Goal: Navigation & Orientation: Find specific page/section

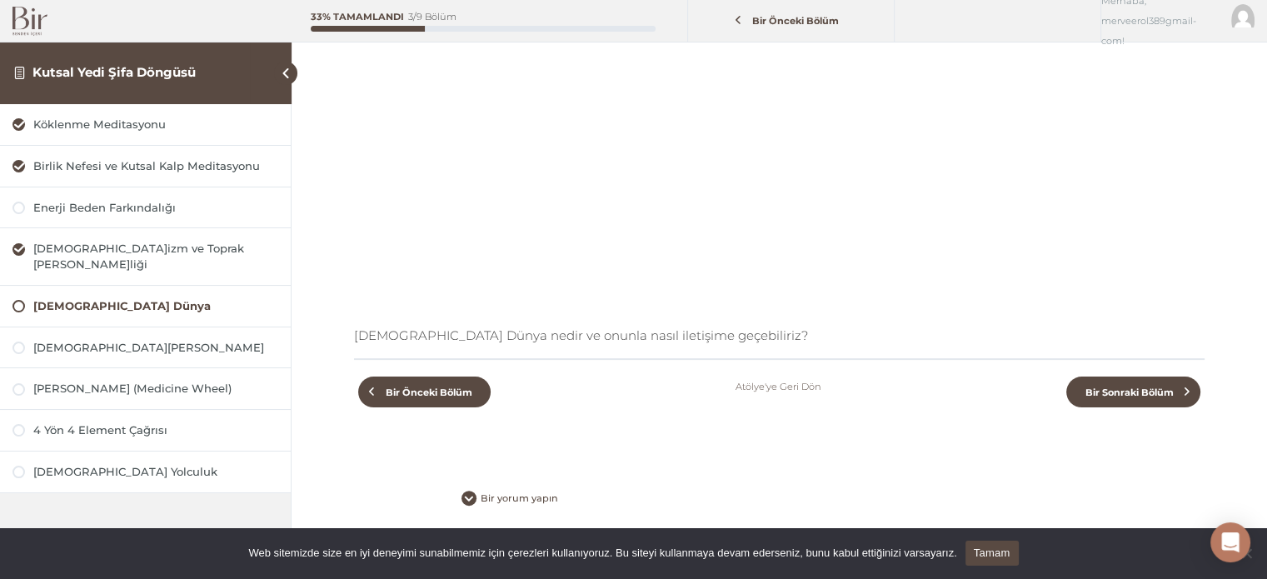
scroll to position [338, 0]
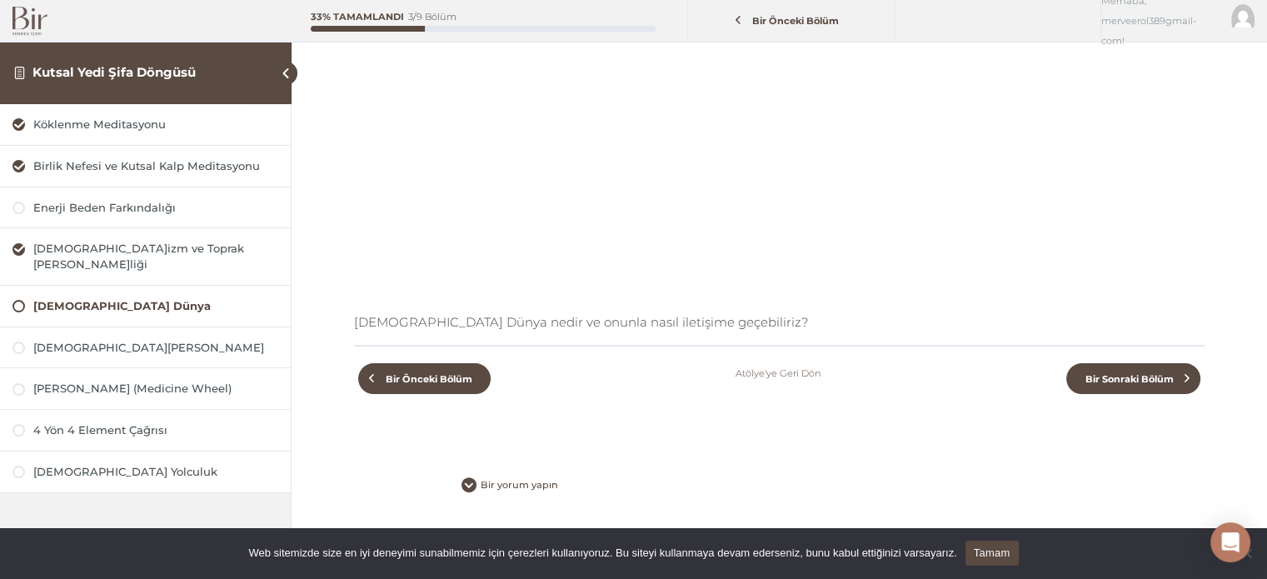
click at [17, 21] on img at bounding box center [29, 21] width 35 height 29
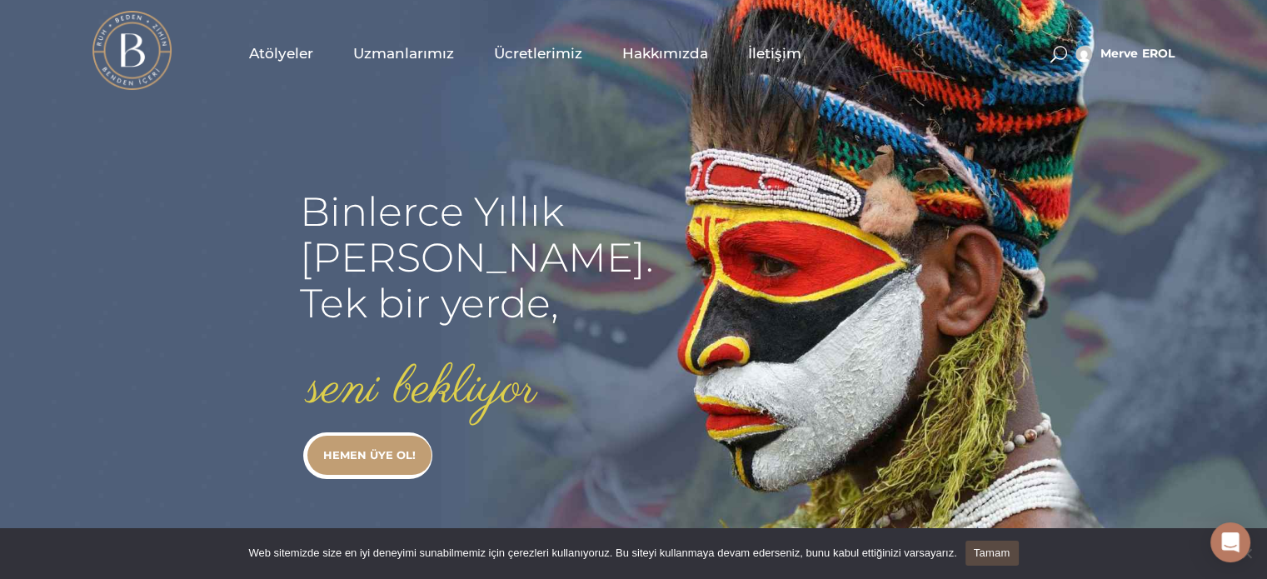
click at [269, 48] on span "Atölyeler" at bounding box center [281, 53] width 64 height 19
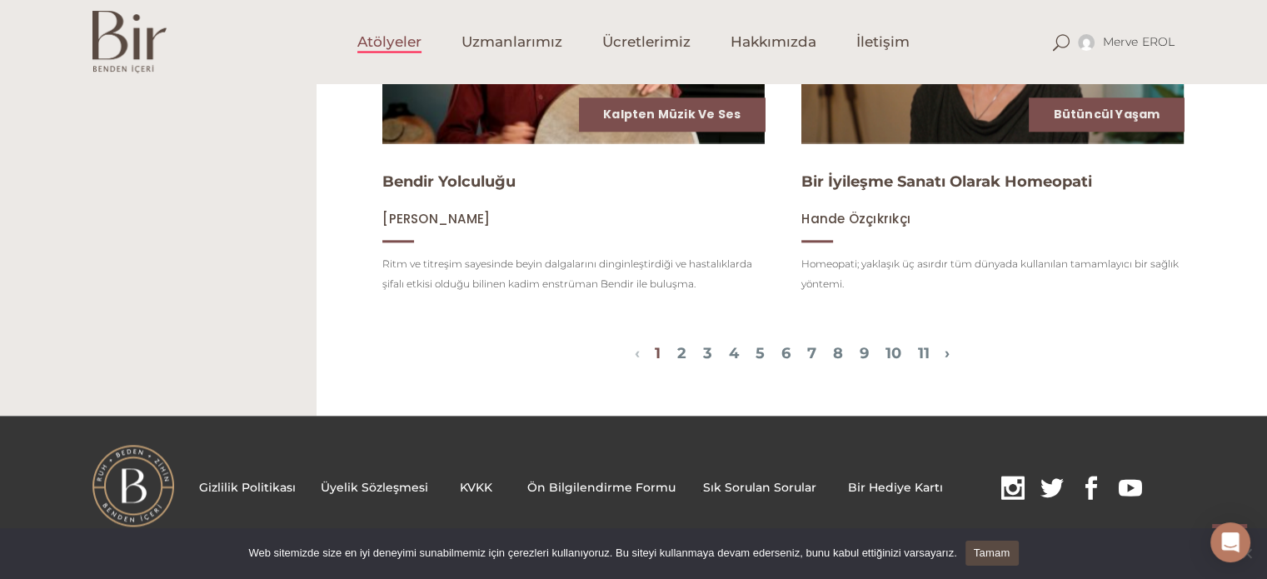
scroll to position [2033, 0]
